Goal: Find specific page/section: Find specific page/section

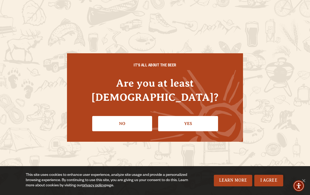
click at [189, 116] on link "Yes" at bounding box center [188, 123] width 60 height 15
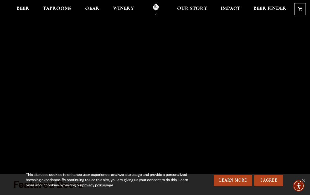
click at [57, 11] on span "Taprooms" at bounding box center [57, 9] width 29 height 4
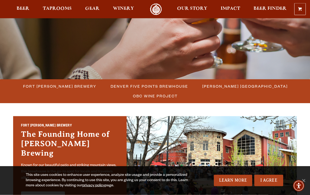
scroll to position [92, 0]
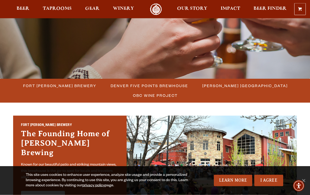
click at [63, 83] on span "Fort [PERSON_NAME] Brewery" at bounding box center [59, 86] width 73 height 8
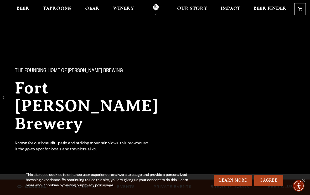
click at [271, 183] on link "I Agree" at bounding box center [268, 181] width 29 height 12
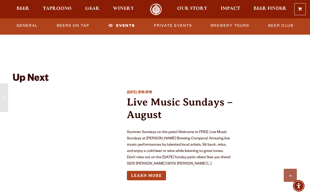
scroll to position [1869, 0]
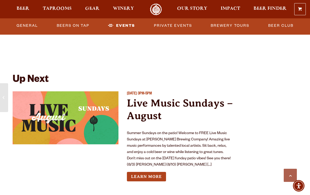
click at [150, 172] on link "Learn More" at bounding box center [146, 177] width 39 height 10
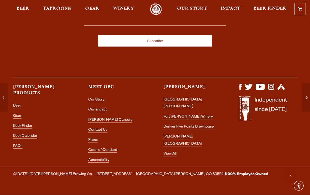
scroll to position [519, 0]
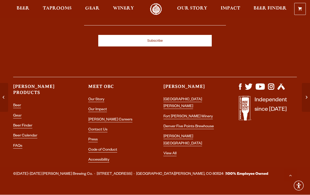
click at [192, 98] on link "[GEOGRAPHIC_DATA][PERSON_NAME]" at bounding box center [182, 103] width 39 height 11
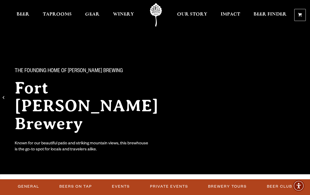
click at [76, 185] on link "Beers on Tap" at bounding box center [75, 186] width 37 height 12
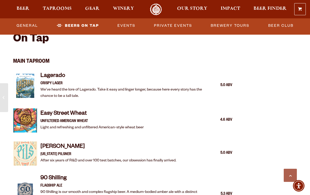
scroll to position [463, 0]
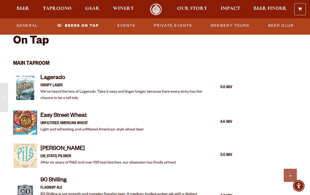
click at [27, 25] on link "General" at bounding box center [26, 26] width 25 height 12
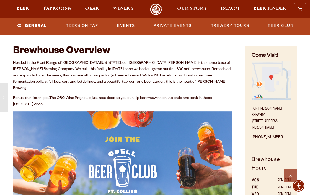
scroll to position [178, 0]
